Goal: Check status: Check status

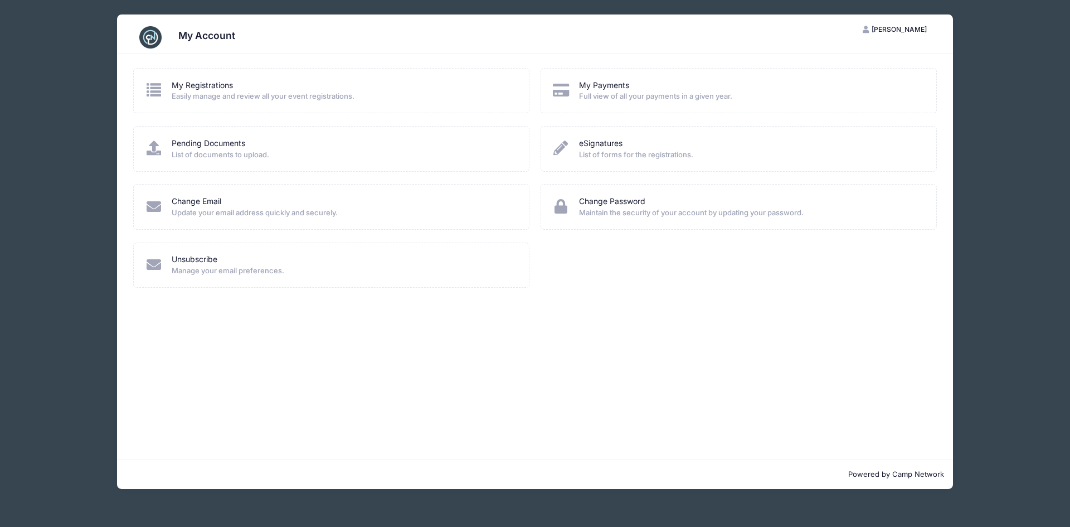
click at [586, 98] on span "Full view of all your payments in a given year." at bounding box center [750, 96] width 343 height 11
click at [564, 86] on icon at bounding box center [561, 90] width 18 height 14
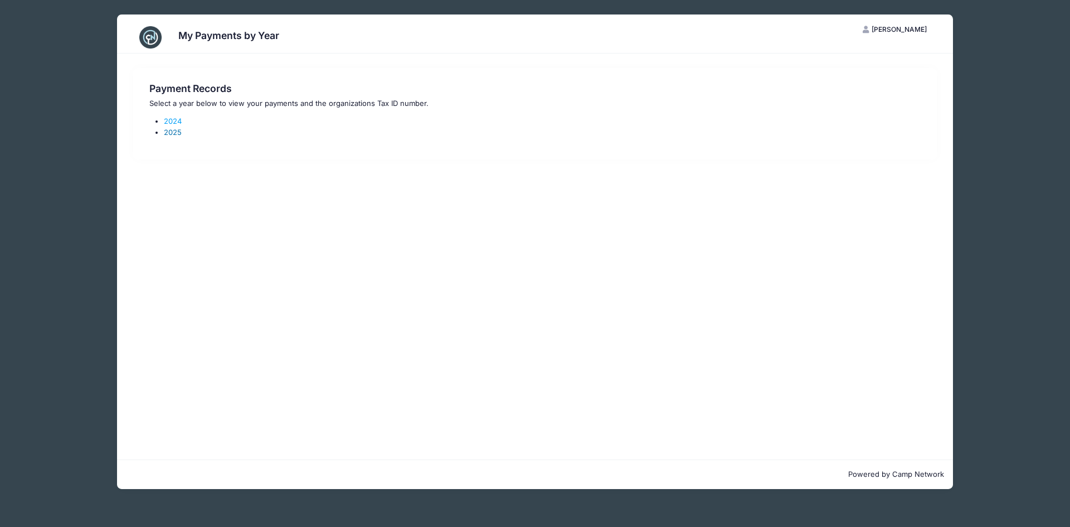
click at [168, 133] on link "2025" at bounding box center [173, 132] width 18 height 9
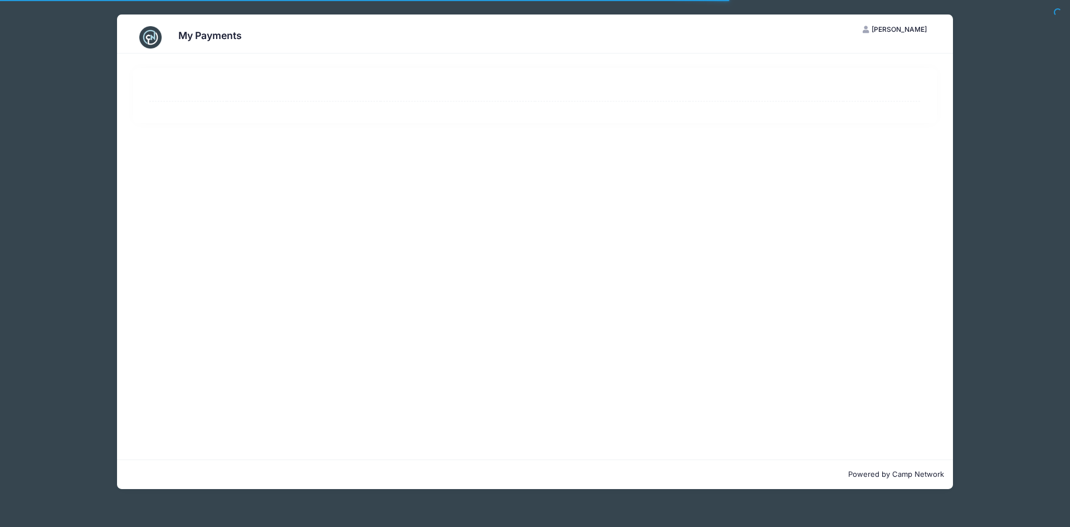
select select "10"
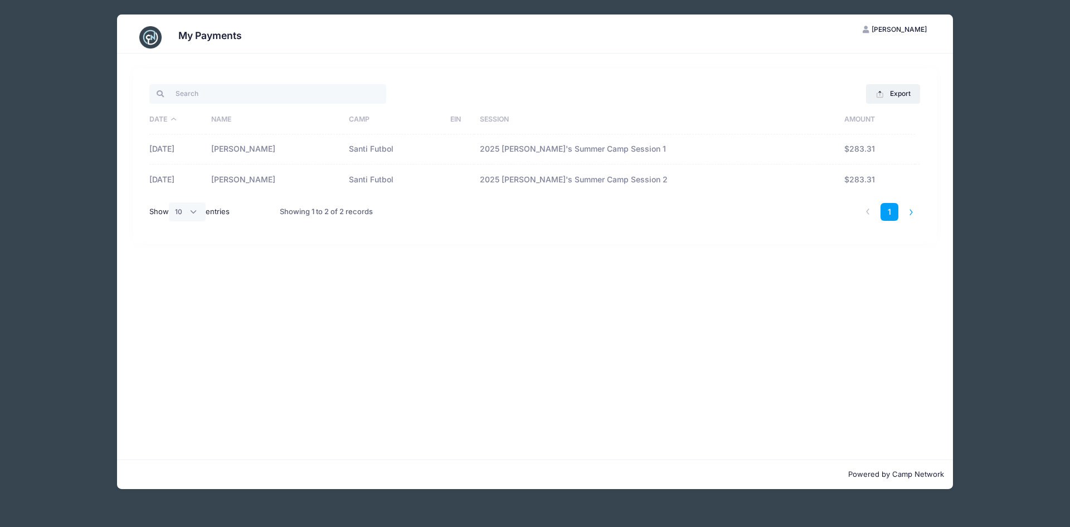
click at [912, 210] on li at bounding box center [912, 212] width 18 height 18
